Goal: Check status: Check status

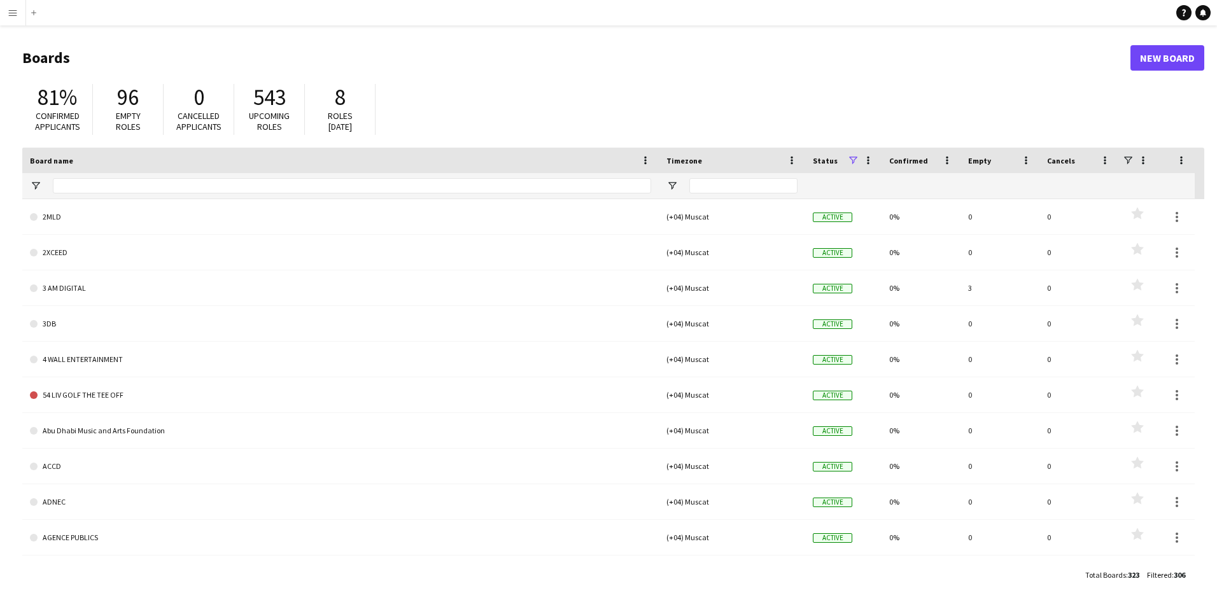
click at [14, 18] on button "Menu" at bounding box center [12, 12] width 25 height 25
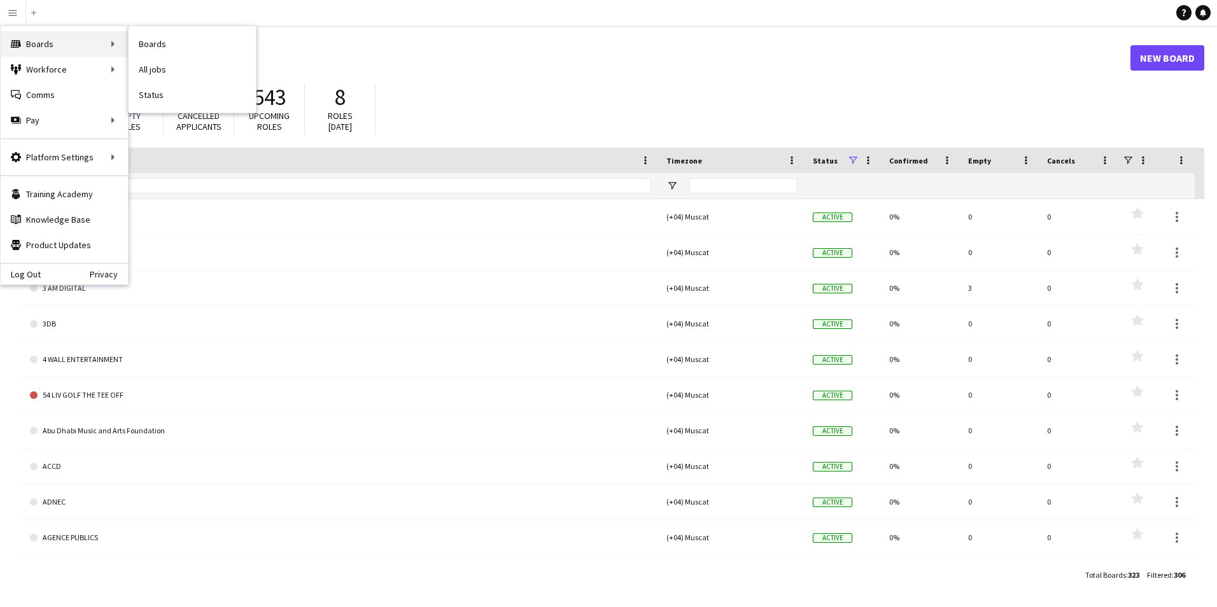
click at [45, 41] on div "Boards Boards" at bounding box center [64, 43] width 127 height 25
click at [155, 144] on link "Payments" at bounding box center [192, 145] width 127 height 25
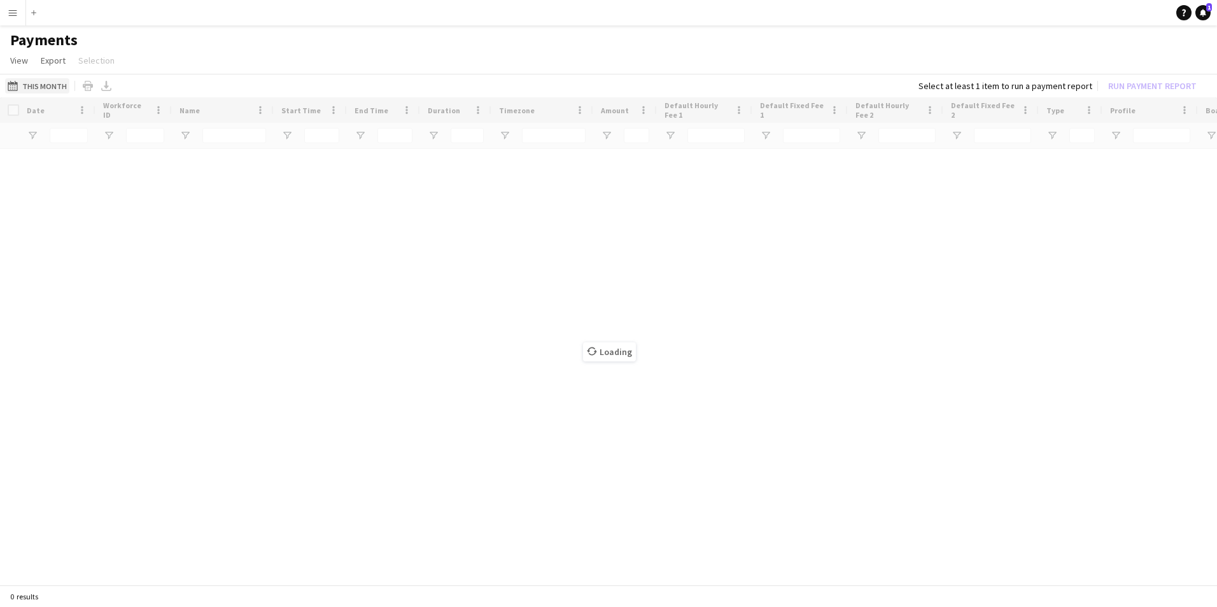
click at [59, 88] on button "This Month This Month" at bounding box center [37, 85] width 64 height 15
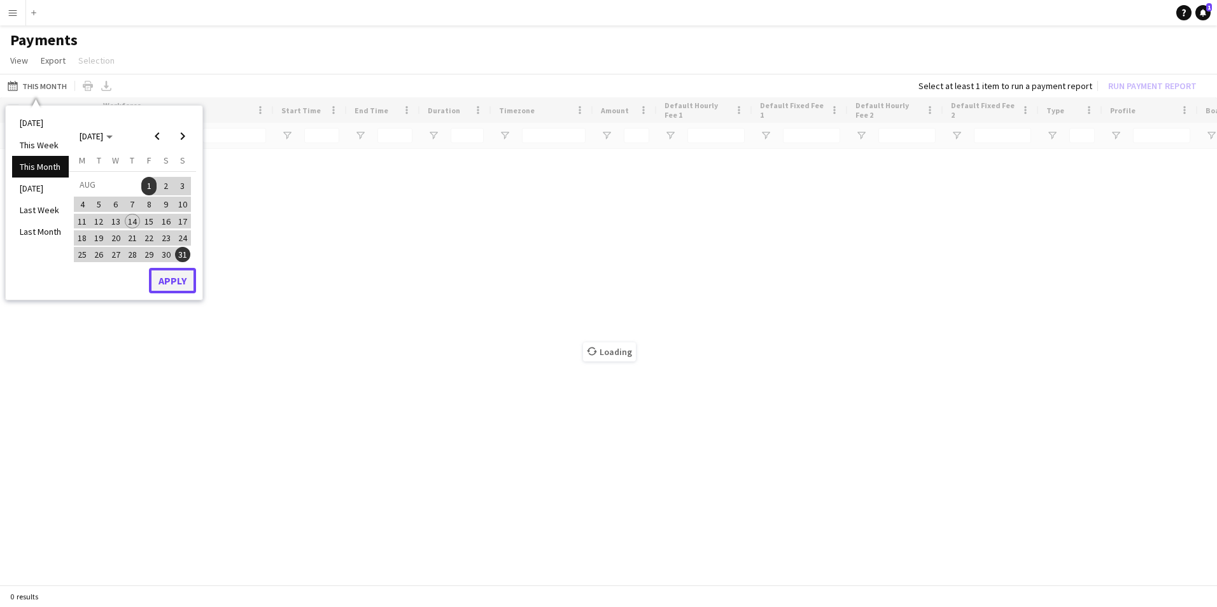
click at [174, 284] on button "Apply" at bounding box center [172, 280] width 47 height 25
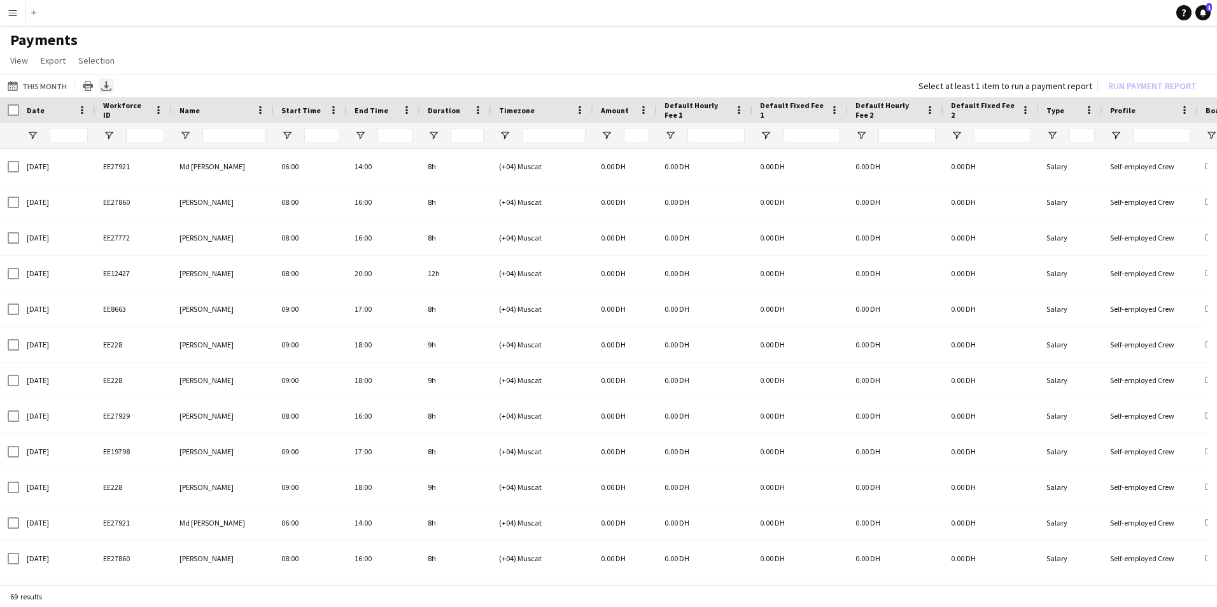
click at [104, 85] on icon at bounding box center [106, 85] width 5 height 8
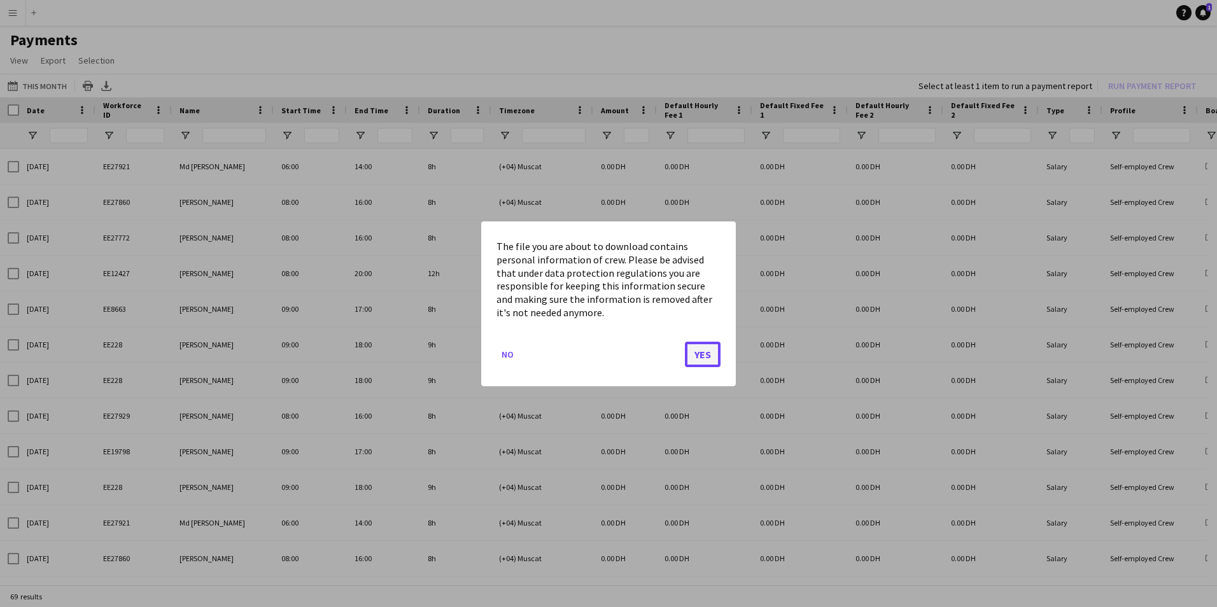
click at [696, 352] on button "Yes" at bounding box center [703, 353] width 36 height 25
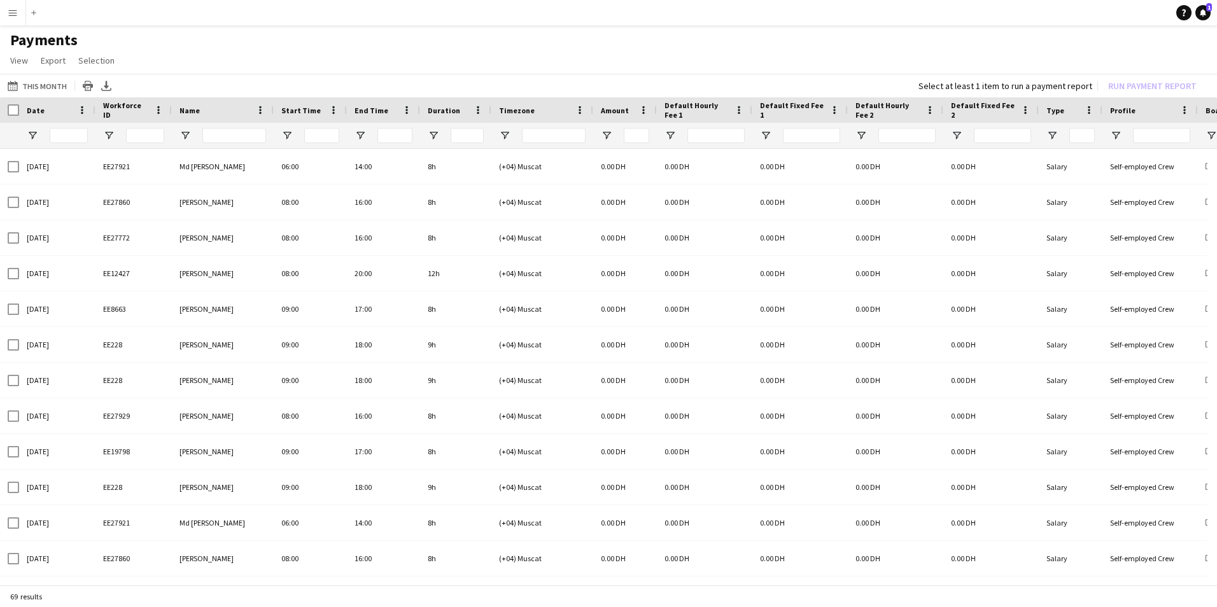
click at [784, 42] on h1 "Payments" at bounding box center [608, 40] width 1217 height 19
click at [15, 11] on app-icon "Menu" at bounding box center [13, 13] width 10 height 10
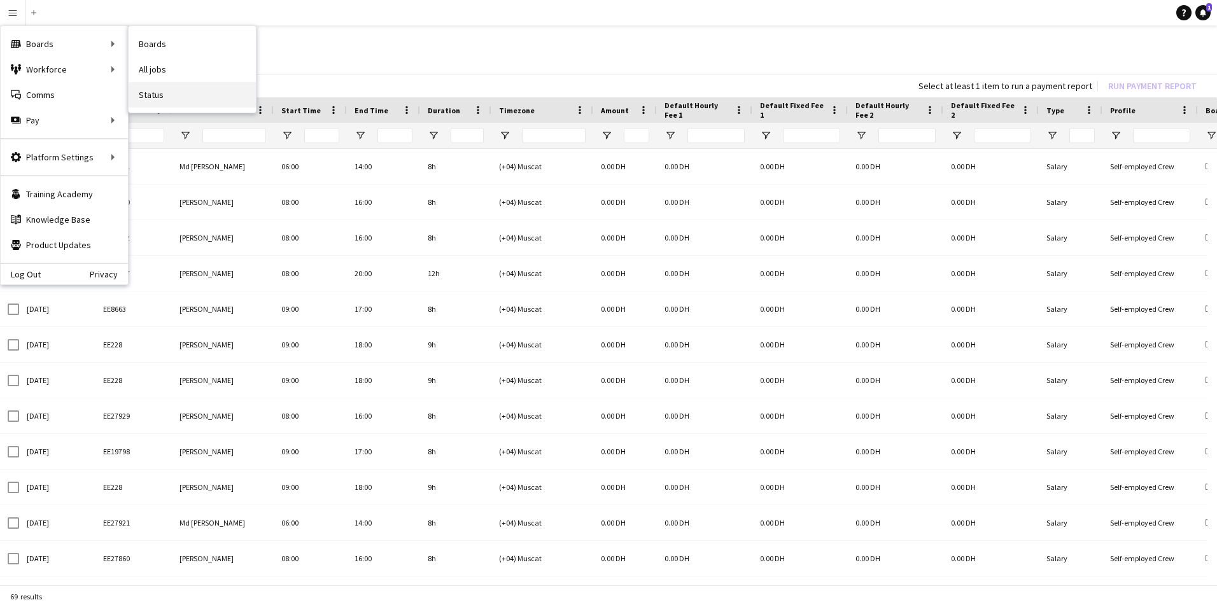
click at [151, 87] on link "Status" at bounding box center [192, 94] width 127 height 25
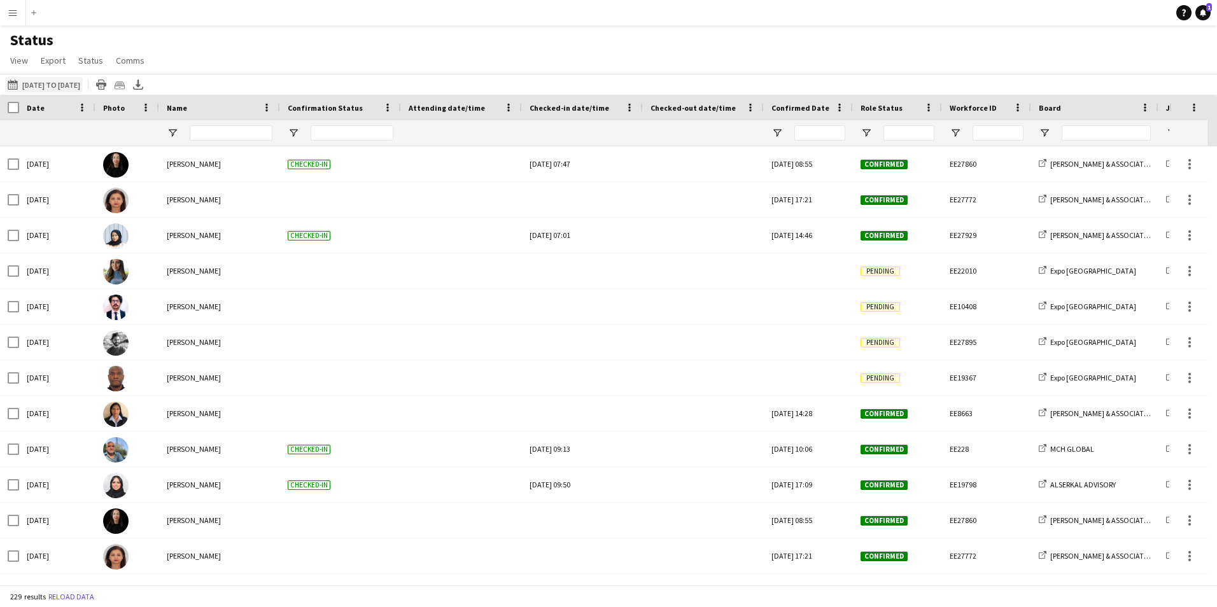
click at [62, 87] on button "14-08-2025 to 20-08-2025 14-08-2025 to 20-08-2025" at bounding box center [44, 84] width 78 height 15
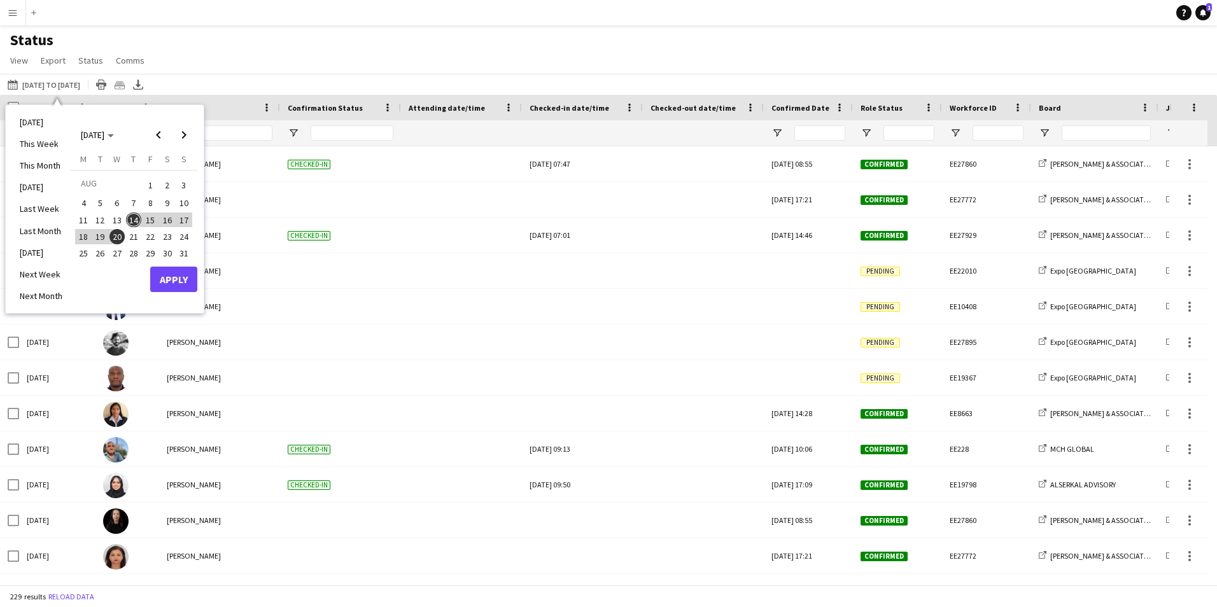
click at [145, 183] on span "1" at bounding box center [150, 185] width 15 height 18
click at [130, 221] on span "14" at bounding box center [133, 220] width 15 height 15
click at [186, 279] on button "Apply" at bounding box center [173, 279] width 47 height 25
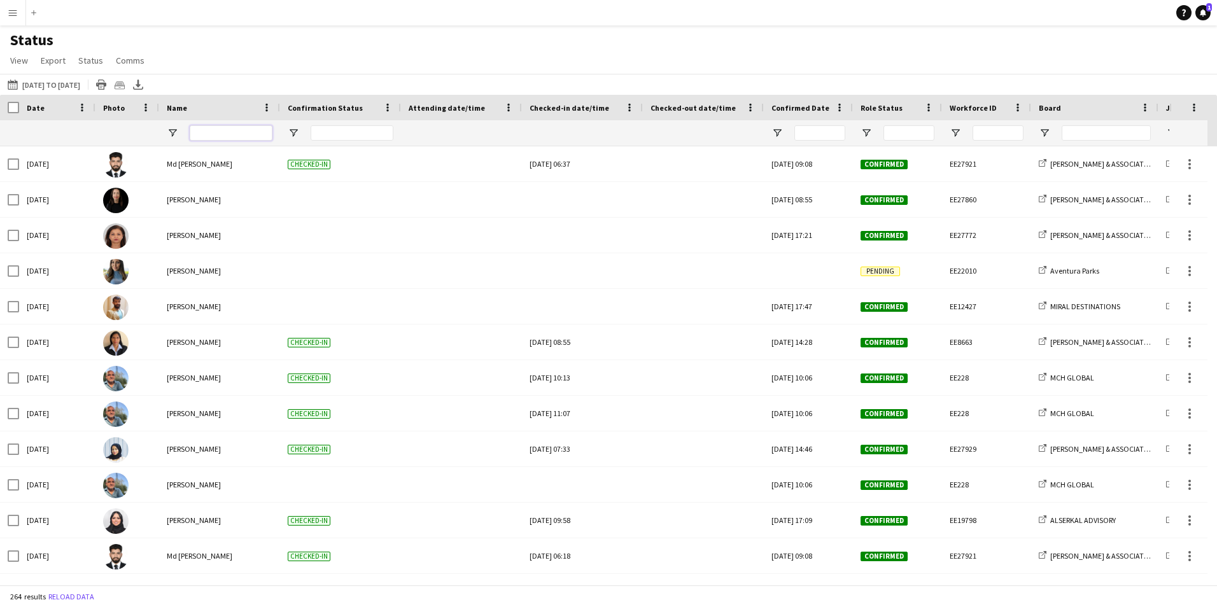
click at [209, 139] on input "Name Filter Input" at bounding box center [231, 132] width 83 height 15
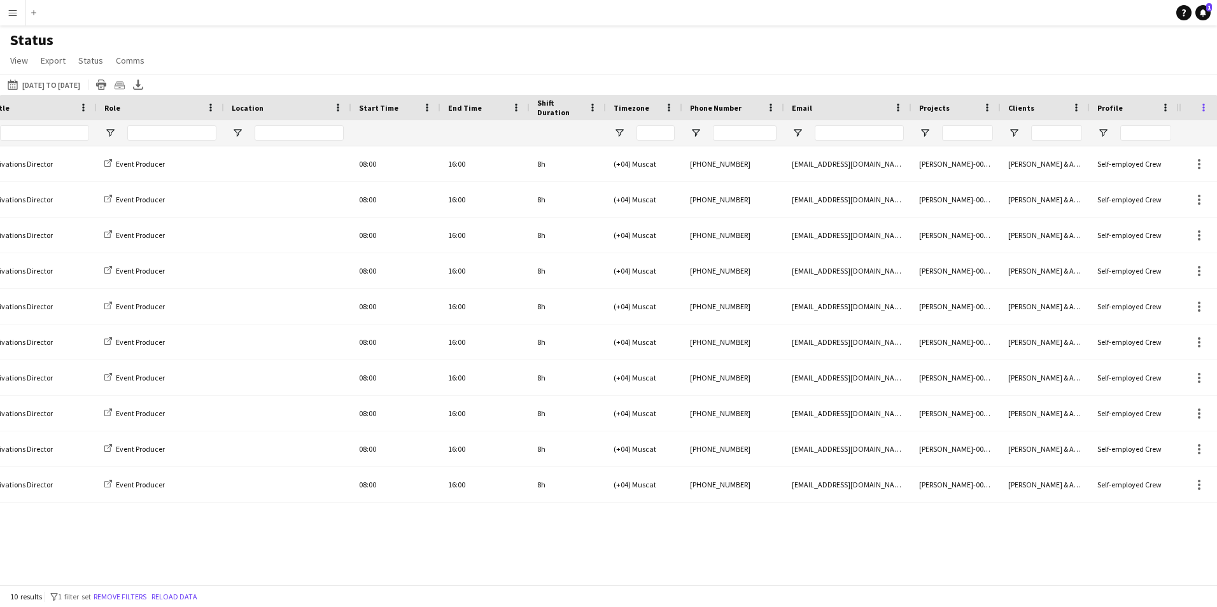
type input "******"
click at [1205, 112] on span at bounding box center [1203, 107] width 11 height 11
click at [1199, 105] on span at bounding box center [1203, 107] width 11 height 11
click at [1035, 80] on div "14-08-2025 to 20-08-2025 01-08-2025 to 14-08-2025 Today This Week This Month Ye…" at bounding box center [608, 84] width 1217 height 21
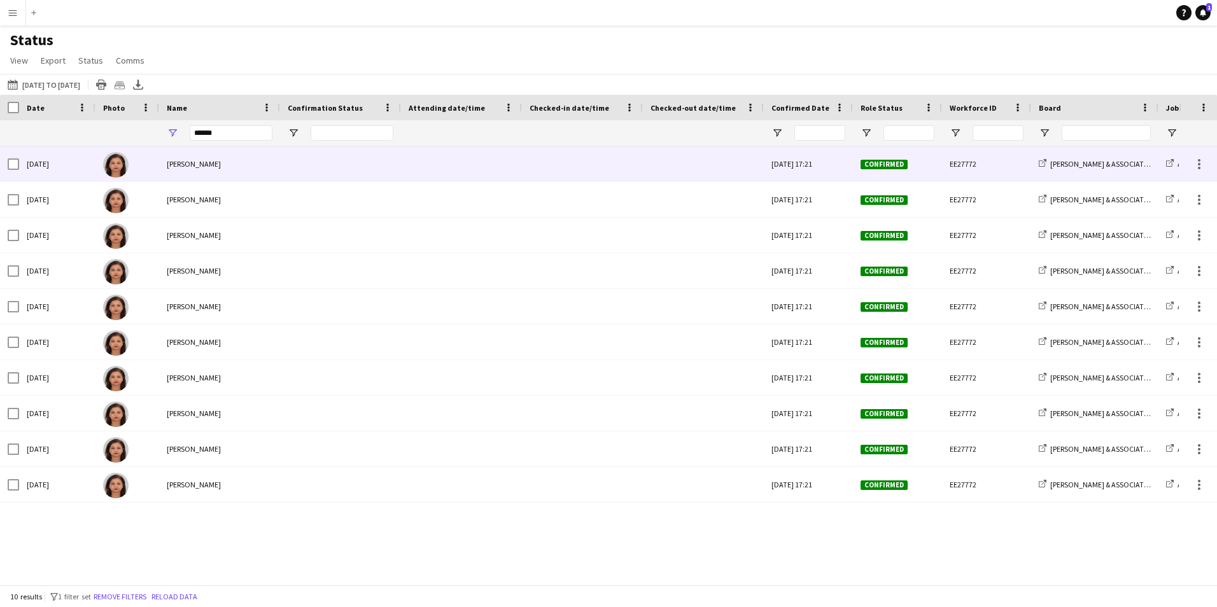
click at [122, 169] on img at bounding box center [115, 164] width 25 height 25
click at [119, 169] on img at bounding box center [115, 164] width 25 height 25
click at [189, 172] on div "Sangeeta Mirchandani" at bounding box center [219, 163] width 121 height 35
click at [110, 162] on img at bounding box center [115, 164] width 25 height 25
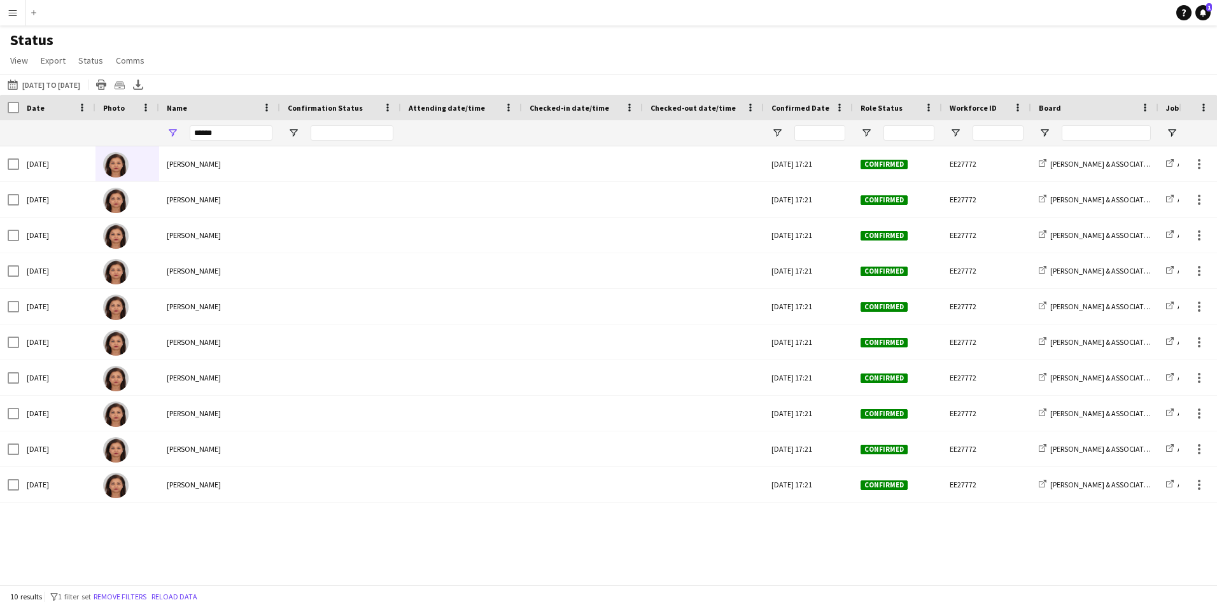
click at [378, 53] on div "Status View Views Default view New view Update view Delete view Edit name Custo…" at bounding box center [608, 52] width 1217 height 43
click at [413, 38] on div "Status View Views Default view New view Update view Delete view Edit name Custo…" at bounding box center [608, 52] width 1217 height 43
click at [10, 17] on app-icon "Menu" at bounding box center [13, 13] width 10 height 10
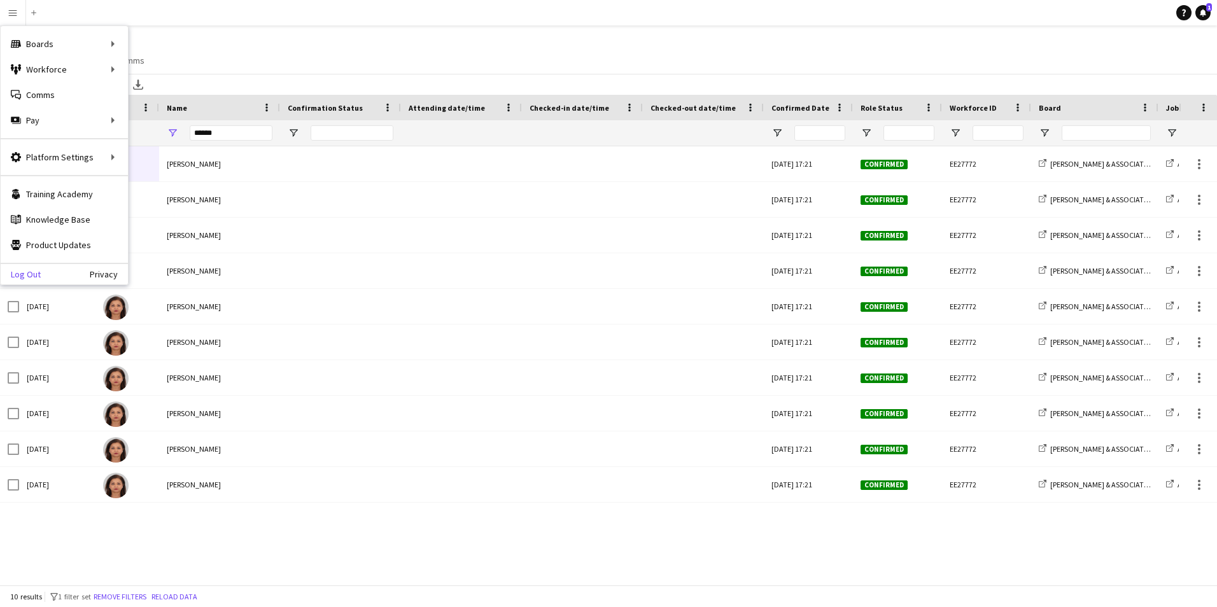
click at [29, 274] on link "Log Out" at bounding box center [21, 274] width 40 height 10
